Goal: Information Seeking & Learning: Find specific page/section

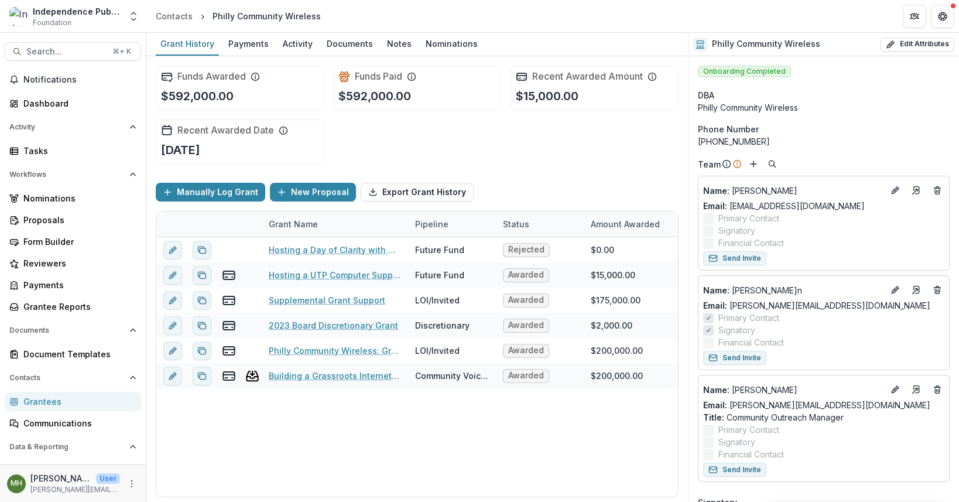
click at [80, 52] on span "Search..." at bounding box center [65, 52] width 79 height 10
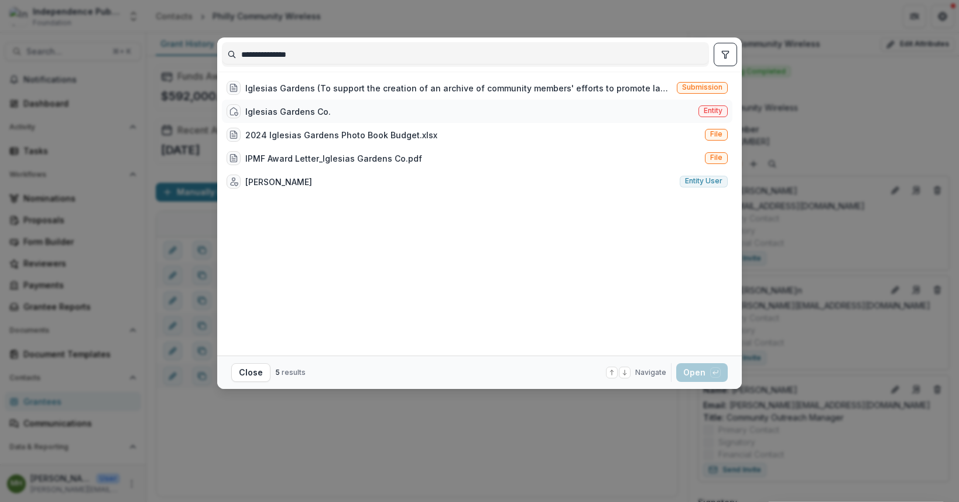
type input "**********"
click at [721, 110] on span "Entity" at bounding box center [712, 111] width 19 height 8
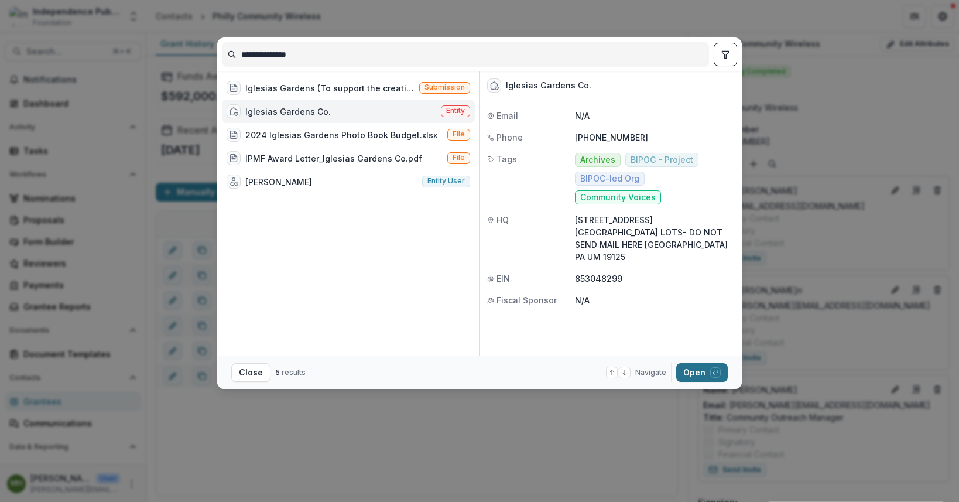
click at [698, 371] on button "Open with enter key" at bounding box center [701, 372] width 51 height 19
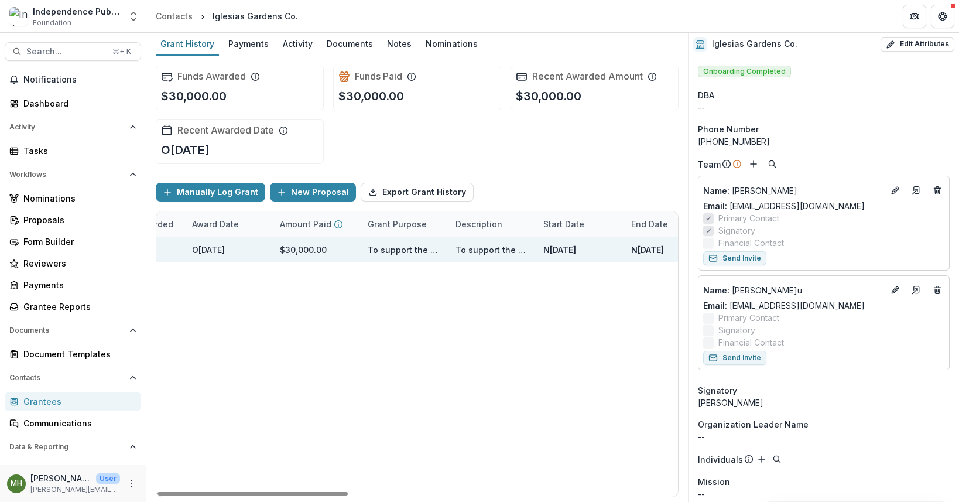
scroll to position [0, 900]
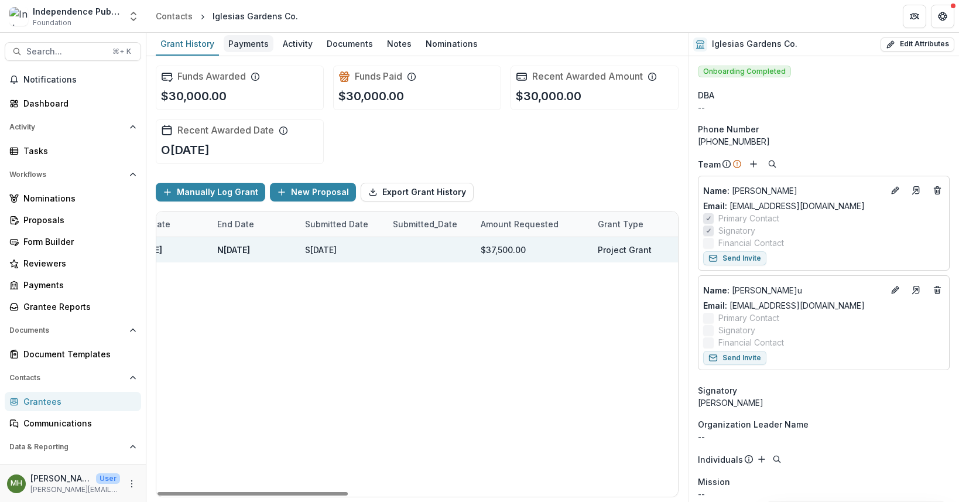
click at [238, 49] on div "Payments" at bounding box center [249, 43] width 50 height 17
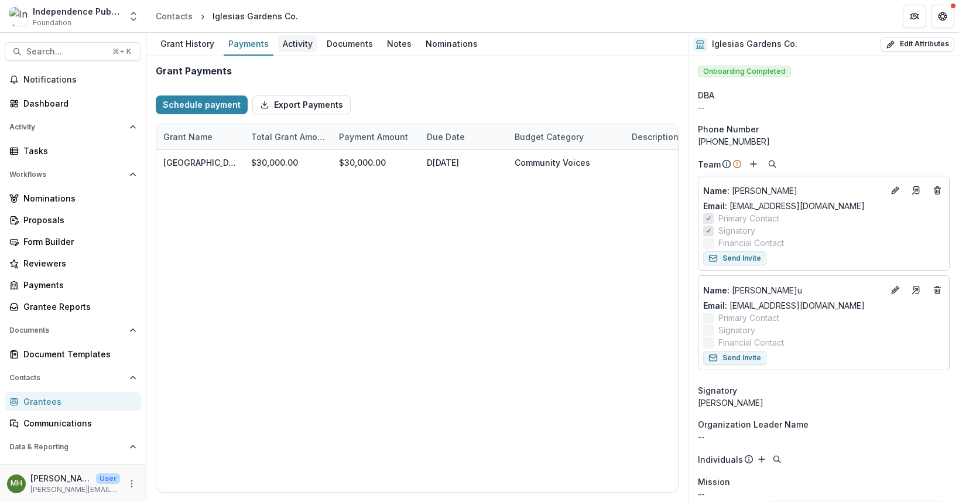
click at [290, 45] on div "Activity" at bounding box center [297, 43] width 39 height 17
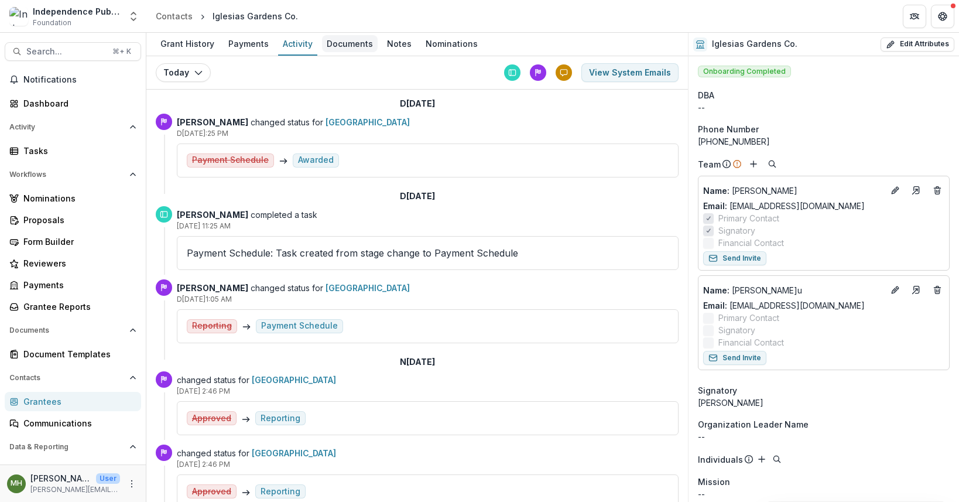
click at [340, 43] on div "Documents" at bounding box center [350, 43] width 56 height 17
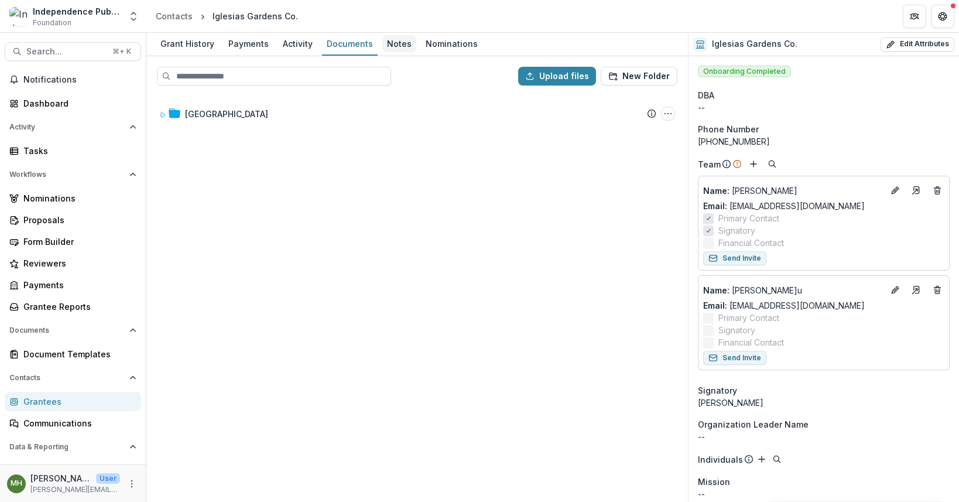
click at [383, 42] on div "Notes" at bounding box center [399, 43] width 34 height 17
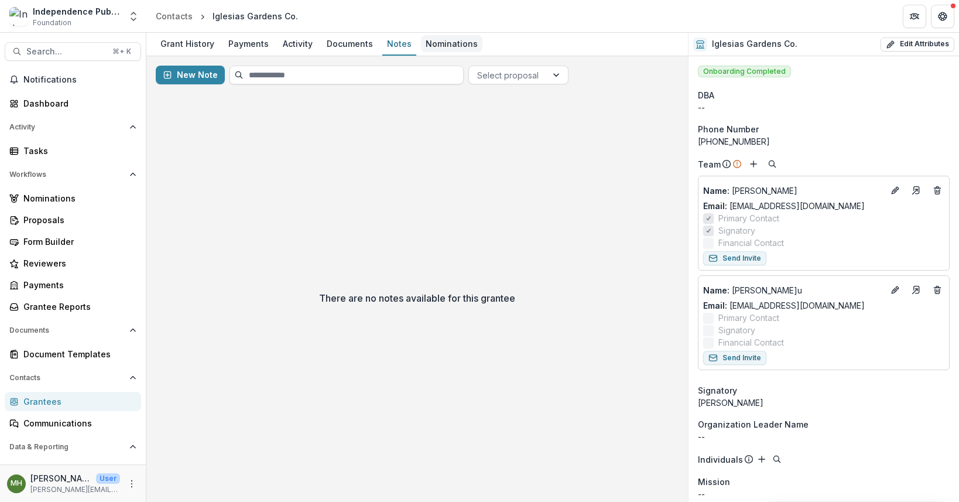
click at [440, 43] on div "Nominations" at bounding box center [451, 43] width 61 height 17
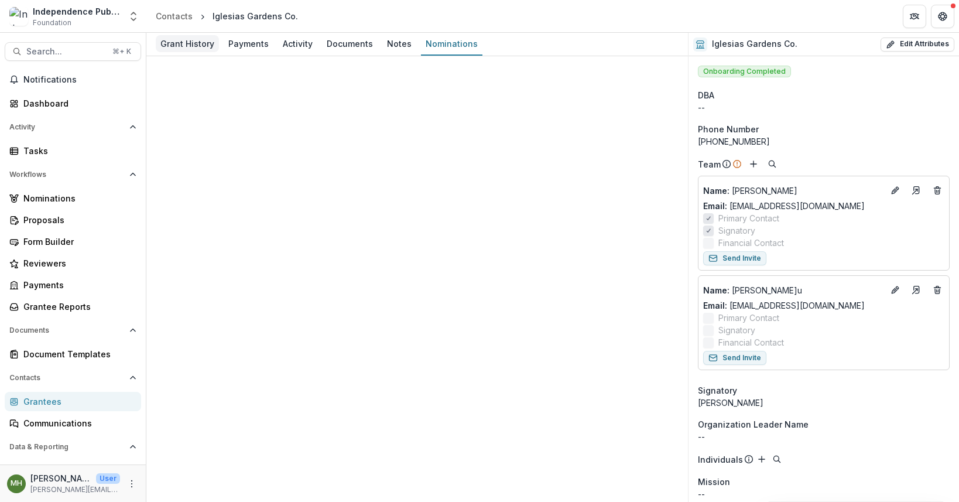
click at [195, 41] on div "Grant History" at bounding box center [187, 43] width 63 height 17
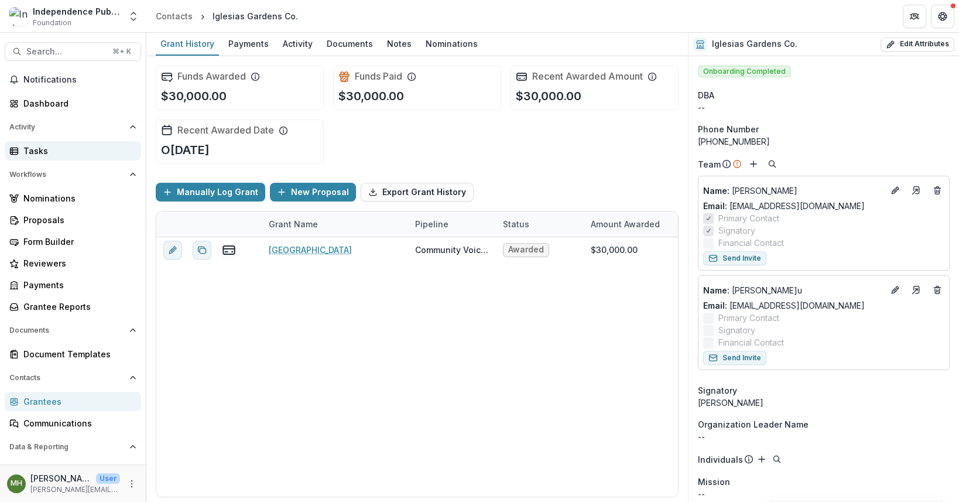
scroll to position [32, 0]
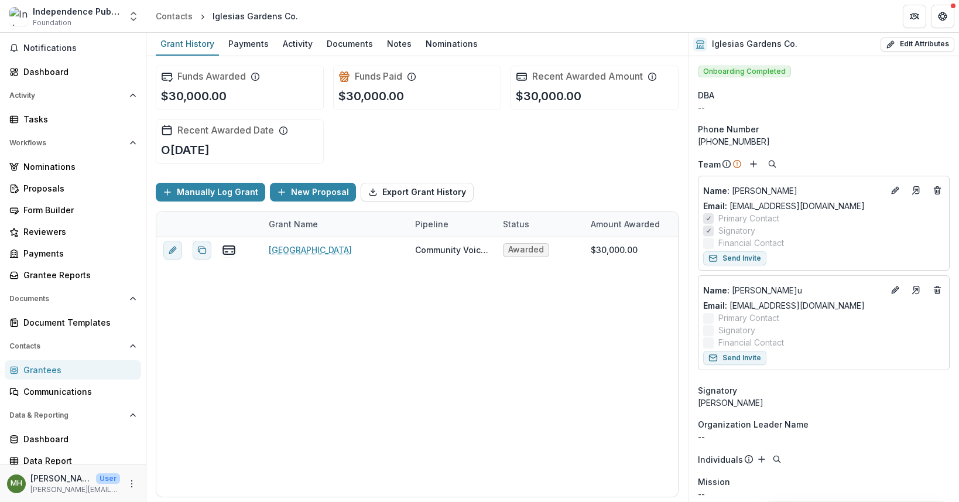
click at [22, 13] on img at bounding box center [18, 16] width 19 height 19
click at [42, 8] on div "Independence Public Media Foundation" at bounding box center [77, 11] width 88 height 12
click at [57, 276] on div "Grantee Reports" at bounding box center [77, 275] width 108 height 12
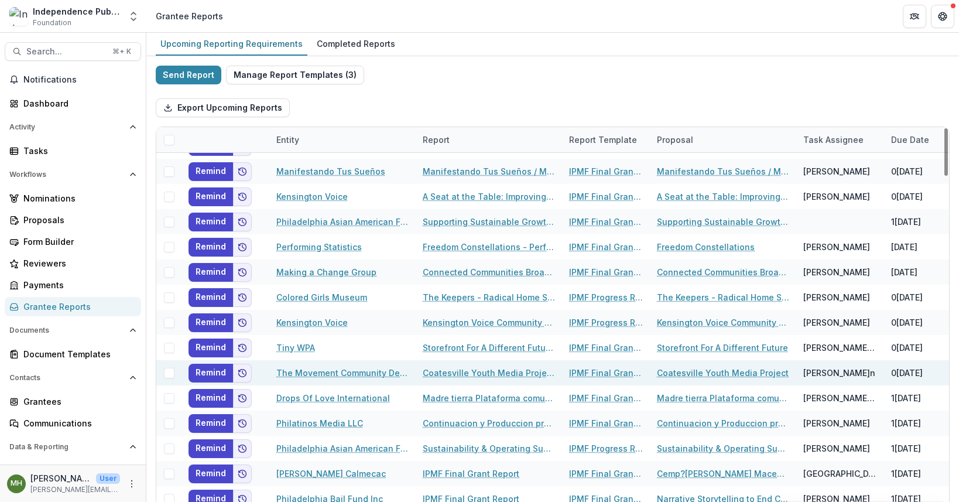
scroll to position [122, 0]
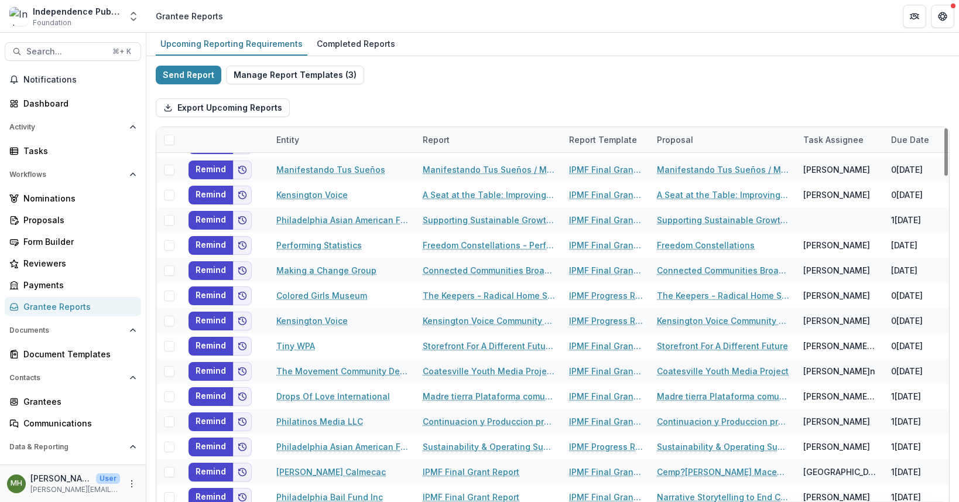
click at [331, 139] on div "Entity" at bounding box center [342, 139] width 146 height 25
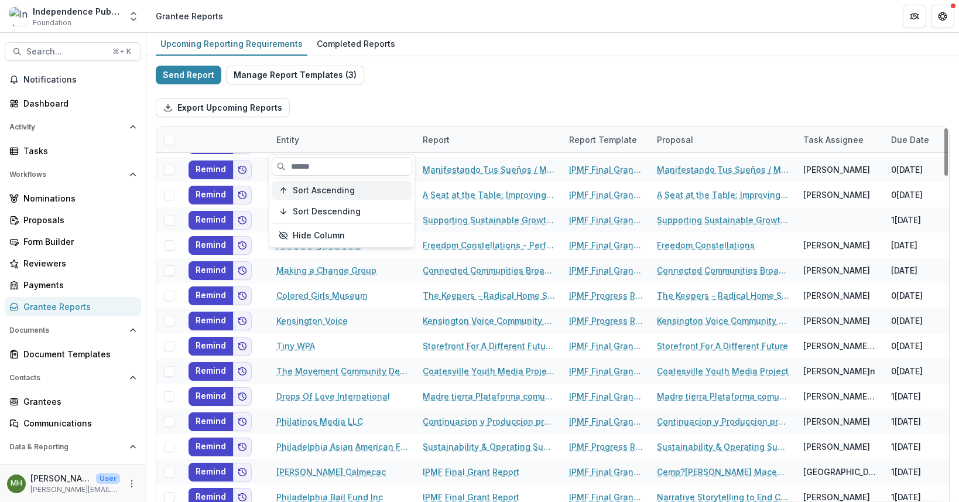
click at [321, 192] on span "Sort Ascending" at bounding box center [324, 191] width 62 height 10
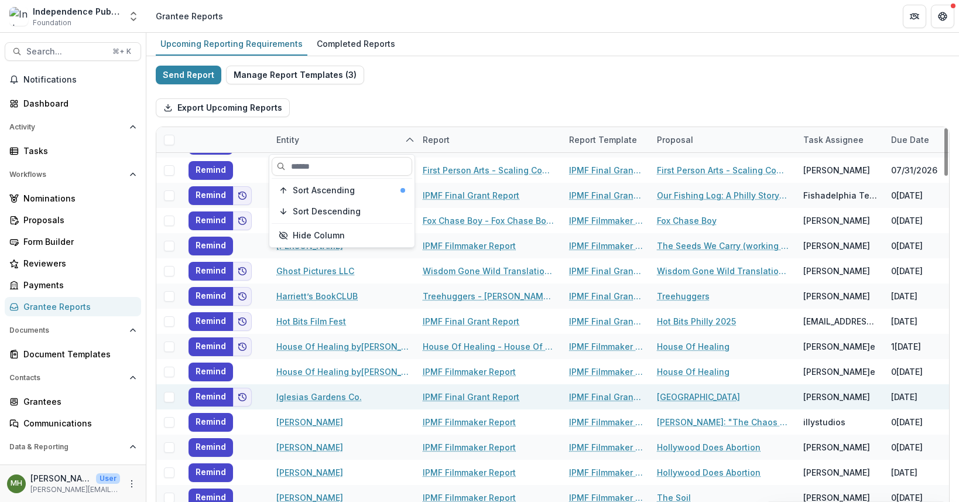
scroll to position [1052, 0]
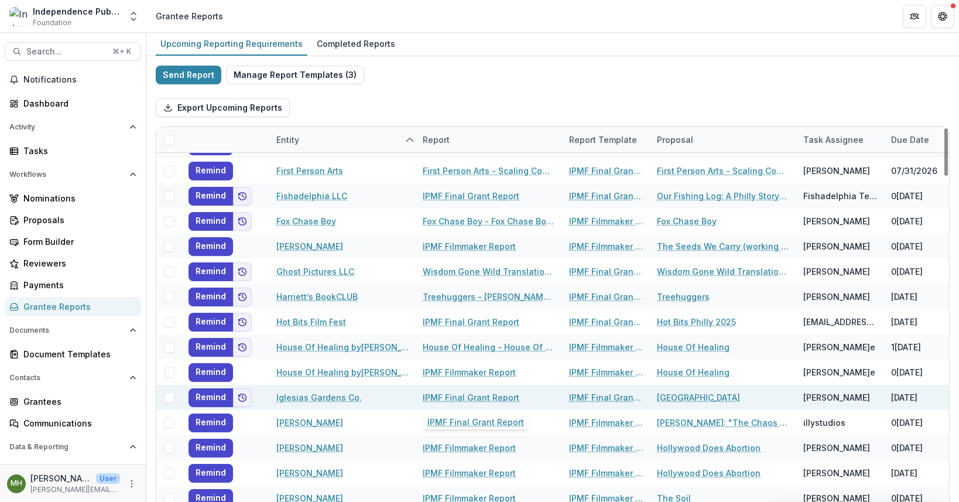
click at [447, 398] on link "IPMF Final Grant Report" at bounding box center [471, 397] width 97 height 12
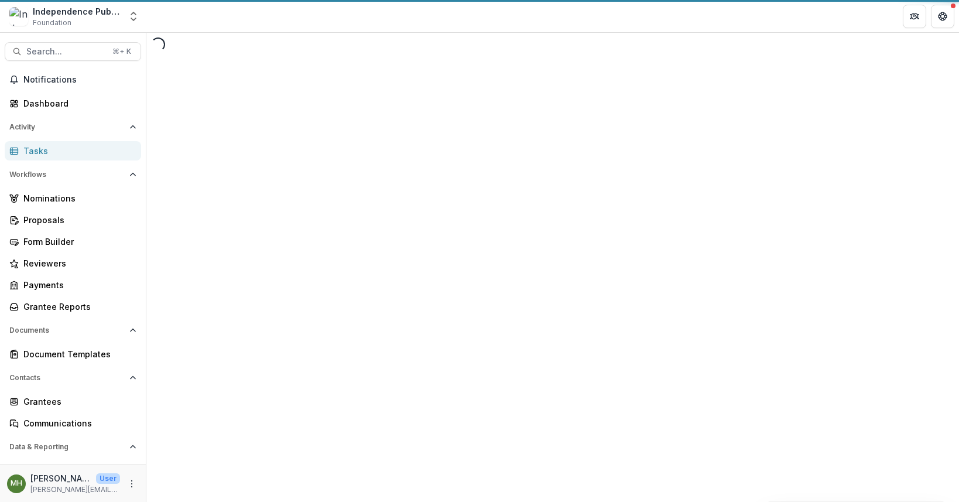
select select "********"
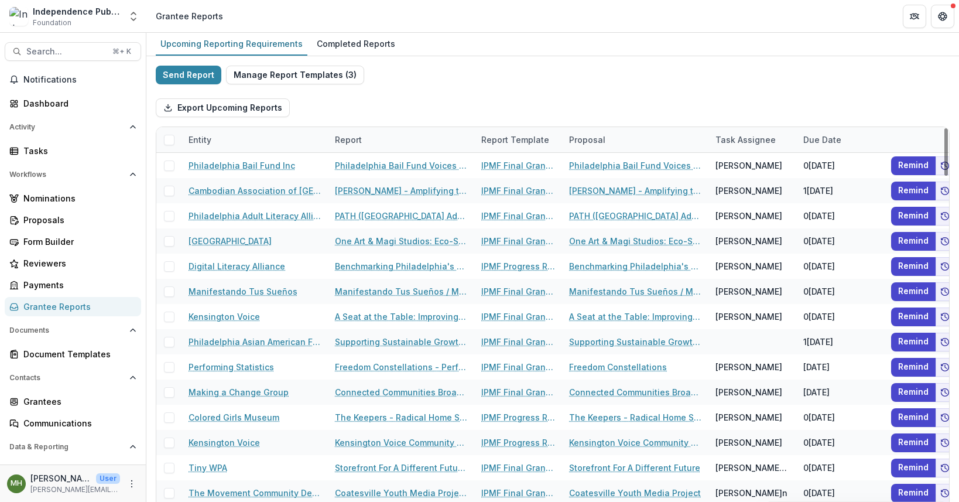
click at [379, 139] on div "Report" at bounding box center [401, 139] width 146 height 25
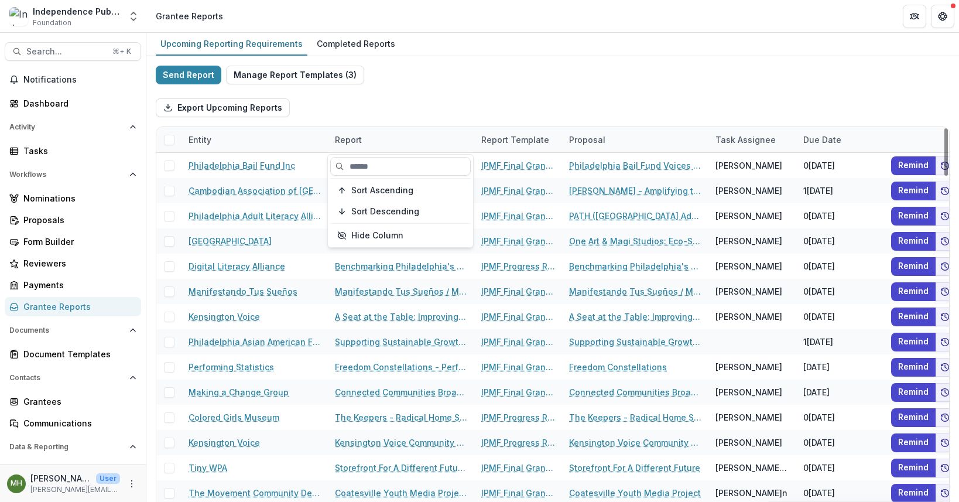
click at [256, 139] on div "Entity" at bounding box center [254, 139] width 146 height 25
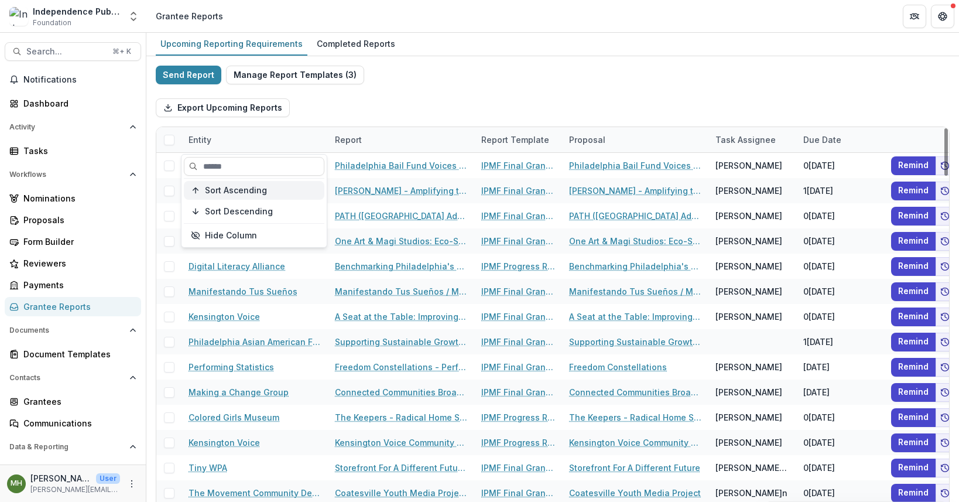
click at [228, 194] on span "Sort Ascending" at bounding box center [236, 191] width 62 height 10
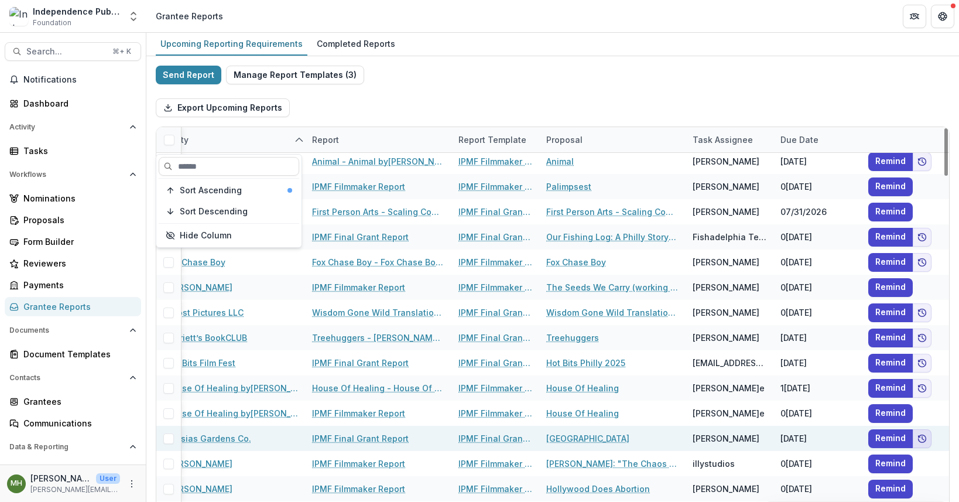
scroll to position [1011, 26]
drag, startPoint x: 821, startPoint y: 437, endPoint x: 774, endPoint y: 437, distance: 47.4
click at [774, 437] on div "[DATE]" at bounding box center [817, 437] width 88 height 25
copy div "[DATE]"
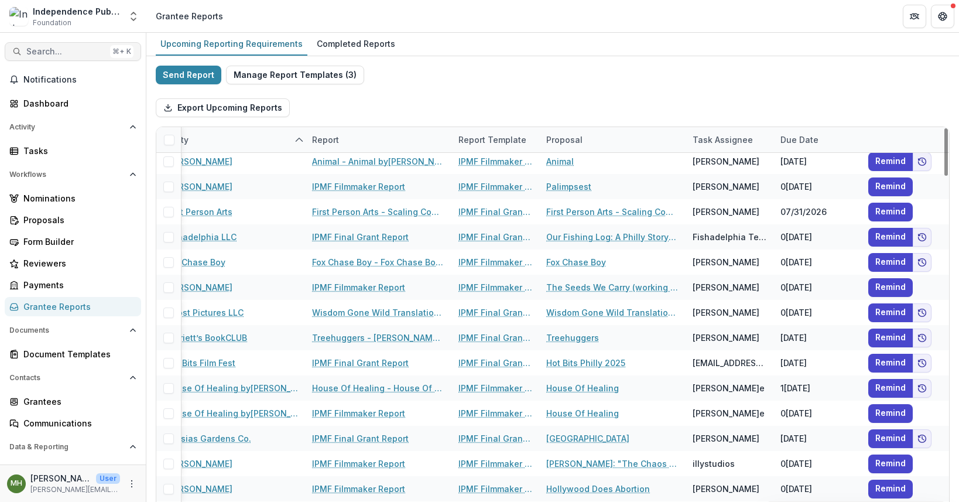
click at [40, 49] on span "Search..." at bounding box center [65, 52] width 79 height 10
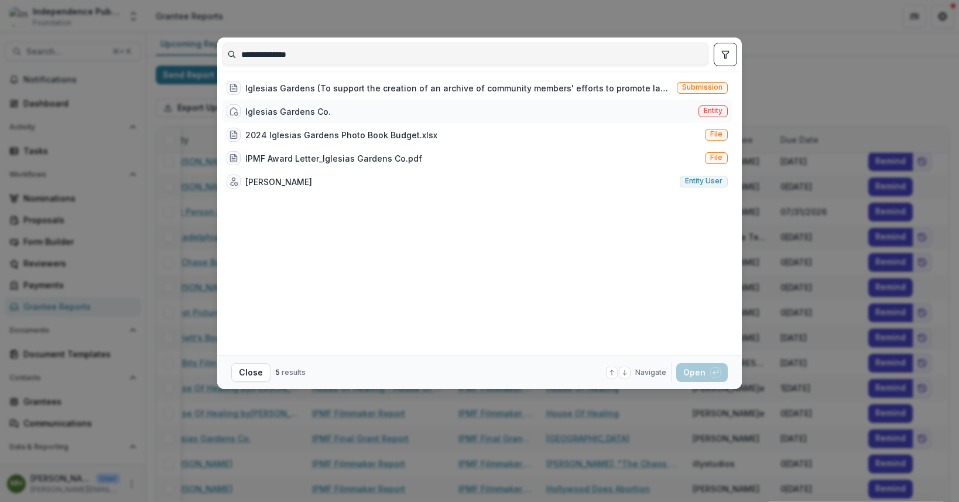
type input "**********"
click at [721, 111] on span "Entity" at bounding box center [712, 111] width 19 height 8
